Goal: Communication & Community: Answer question/provide support

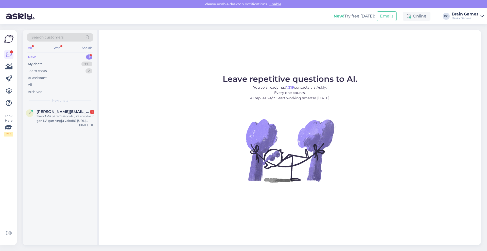
click at [52, 129] on div "k kristine.kelle@ingain.com 1 Sveiki! Vai pareizi saprotu, ka šī spēle ir gan L…" at bounding box center [60, 175] width 75 height 139
click at [52, 125] on div "k kristine.kelle@ingain.com 1 Sveiki! Vai pareizi saprotu, ka šī spēle ir gan L…" at bounding box center [60, 117] width 75 height 23
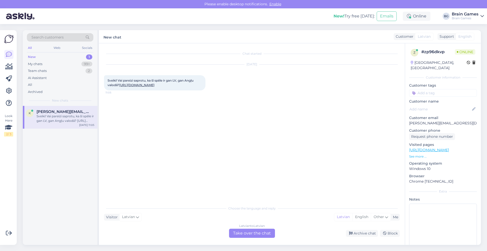
click at [154, 85] on link "[URL][DOMAIN_NAME]" at bounding box center [136, 85] width 35 height 4
click at [249, 233] on div "Latvian to Latvian Take over the chat" at bounding box center [252, 233] width 46 height 9
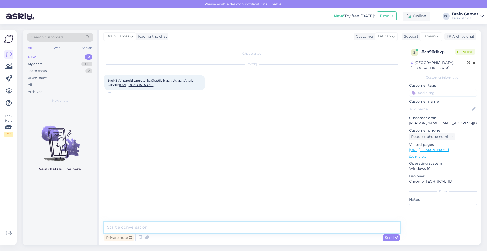
click at [129, 226] on textarea at bounding box center [252, 228] width 296 height 11
type textarea "Labdien! Šī spēle ir Igauņu un Latviešu valodā. Jauku dienu, [PERSON_NAME]"
click at [386, 237] on span "Send" at bounding box center [391, 238] width 13 height 5
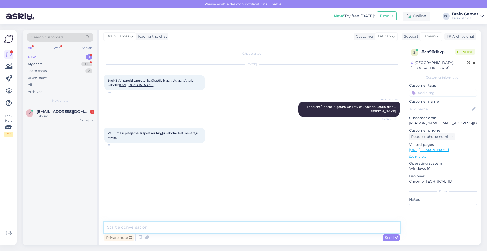
click at [157, 230] on textarea at bounding box center [252, 228] width 296 height 11
type textarea "D"
type textarea "Tieši šī versija nav pieejama."
click at [63, 112] on span "[EMAIL_ADDRESS][DOMAIN_NAME]" at bounding box center [63, 112] width 53 height 5
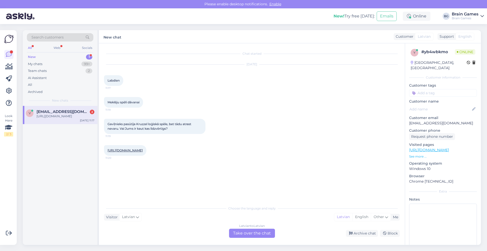
click at [143, 150] on link "[URL][DOMAIN_NAME]" at bounding box center [125, 151] width 35 height 4
click at [244, 232] on div "Latvian to Latvian Take over the chat" at bounding box center [252, 233] width 46 height 9
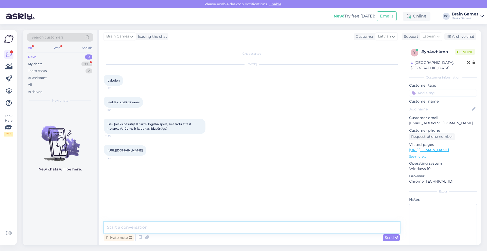
drag, startPoint x: 154, startPoint y: 230, endPoint x: 156, endPoint y: 233, distance: 3.2
click at [154, 230] on textarea at bounding box center [252, 228] width 296 height 11
type textarea "Labdien! Jā, mums noteikti ir līdzīgas spēles. Pirmā, kas nāk prātā ir šī:"
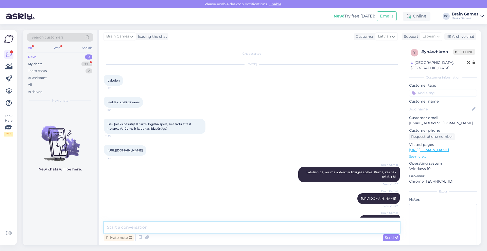
scroll to position [62, 0]
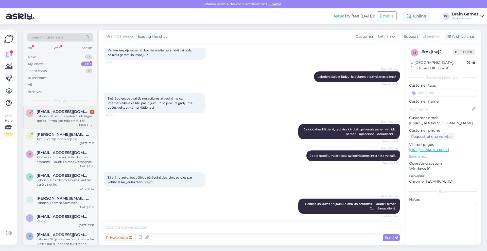
scroll to position [73, 0]
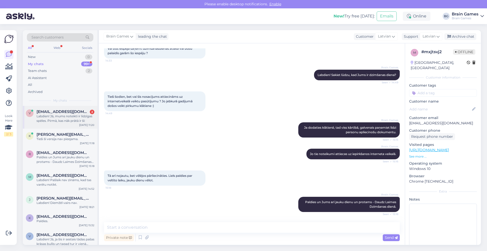
click at [66, 117] on div "Labdien! Jā, mums noteikti ir līdzīgas spēles. Pirmā, kas nāk prātā ir šī:" at bounding box center [66, 118] width 58 height 9
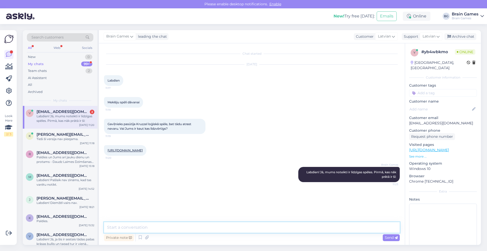
click at [160, 230] on textarea at bounding box center [252, 228] width 296 height 11
paste textarea "[URL][DOMAIN_NAME]"
type textarea "[URL][DOMAIN_NAME]"
click at [388, 237] on span "Send" at bounding box center [391, 238] width 13 height 5
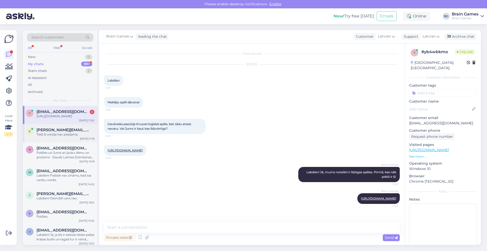
click at [79, 137] on div "Tieši šī versija nav pieejama." at bounding box center [66, 134] width 58 height 5
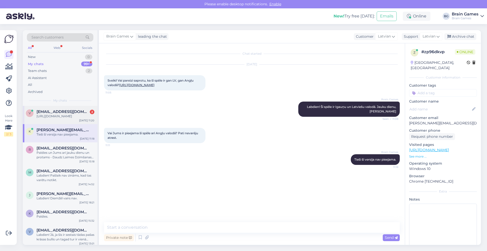
click at [74, 117] on div "[URL][DOMAIN_NAME]" at bounding box center [66, 116] width 58 height 5
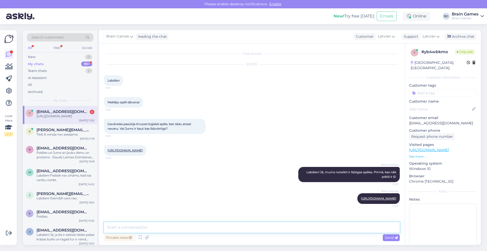
click at [154, 229] on textarea at bounding box center [252, 228] width 296 height 11
click at [61, 132] on span "[PERSON_NAME][EMAIL_ADDRESS][DOMAIN_NAME]" at bounding box center [63, 130] width 53 height 5
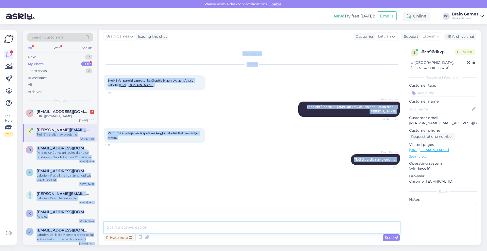
click at [164, 230] on textarea at bounding box center [252, 228] width 296 height 11
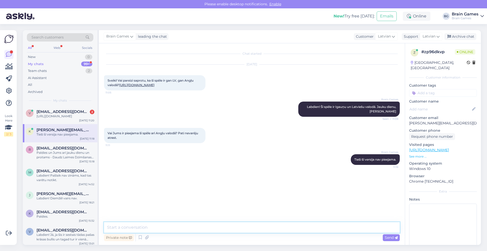
click at [164, 230] on textarea at bounding box center [252, 228] width 296 height 11
type textarea "Angliski mums ir pieejami dažādi monopoli ar intelektuālajiem īpašumiem. Piemēr…"
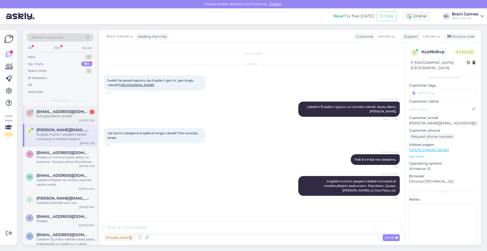
click at [74, 119] on div "[URL][DOMAIN_NAME]" at bounding box center [66, 116] width 58 height 5
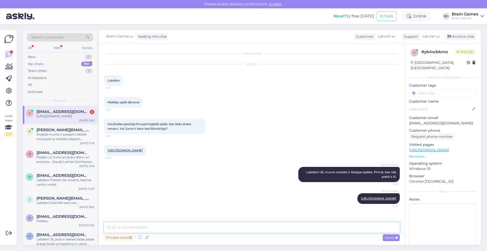
click at [171, 228] on textarea at bounding box center [252, 228] width 296 height 11
type textarea "Vai šis variants derēs?"
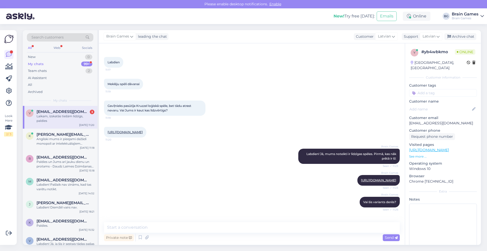
scroll to position [40, 0]
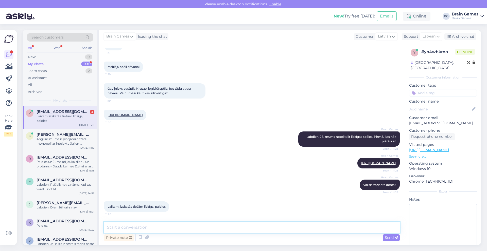
click at [166, 224] on textarea at bounding box center [252, 228] width 296 height 11
type textarea "Lūdzu un jauku Jums dienu."
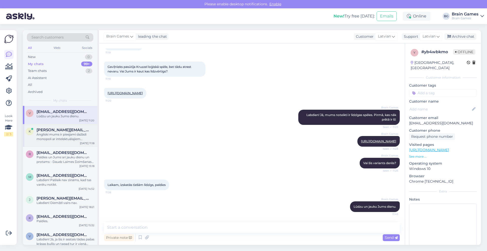
click at [69, 142] on div "k [EMAIL_ADDRESS][DOMAIN_NAME] Angliski mums ir pieejami dažādi monopoli ar int…" at bounding box center [60, 135] width 75 height 23
